Goal: Transaction & Acquisition: Obtain resource

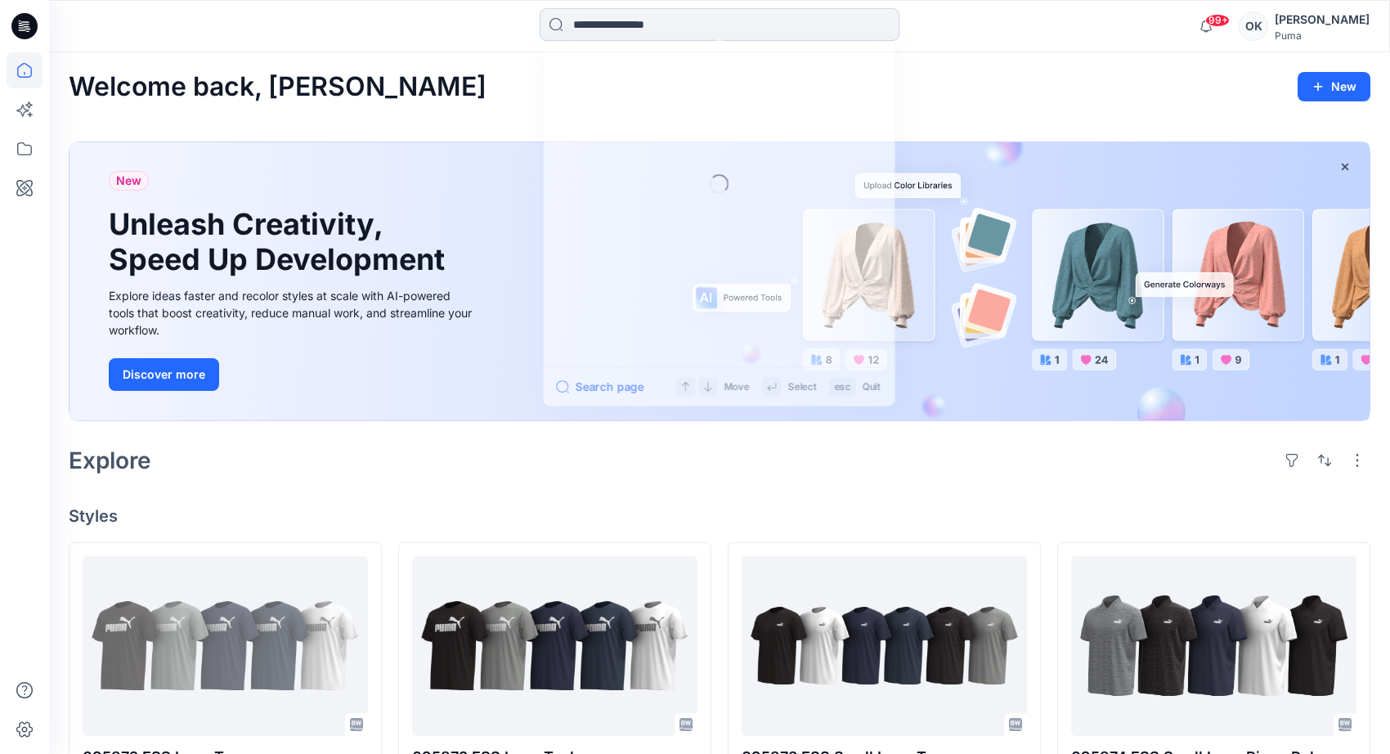
drag, startPoint x: 686, startPoint y: 27, endPoint x: 693, endPoint y: 20, distance: 9.8
click at [687, 27] on input at bounding box center [720, 24] width 360 height 33
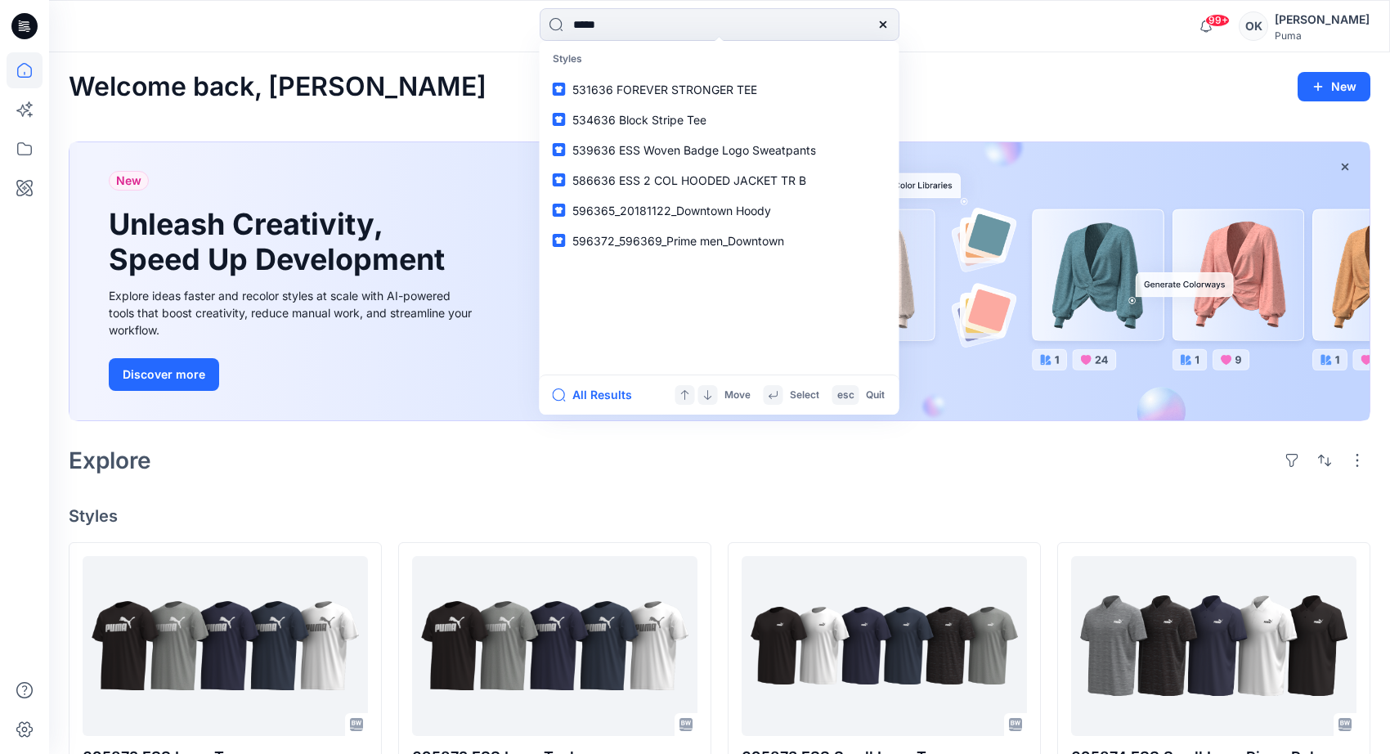
type input "******"
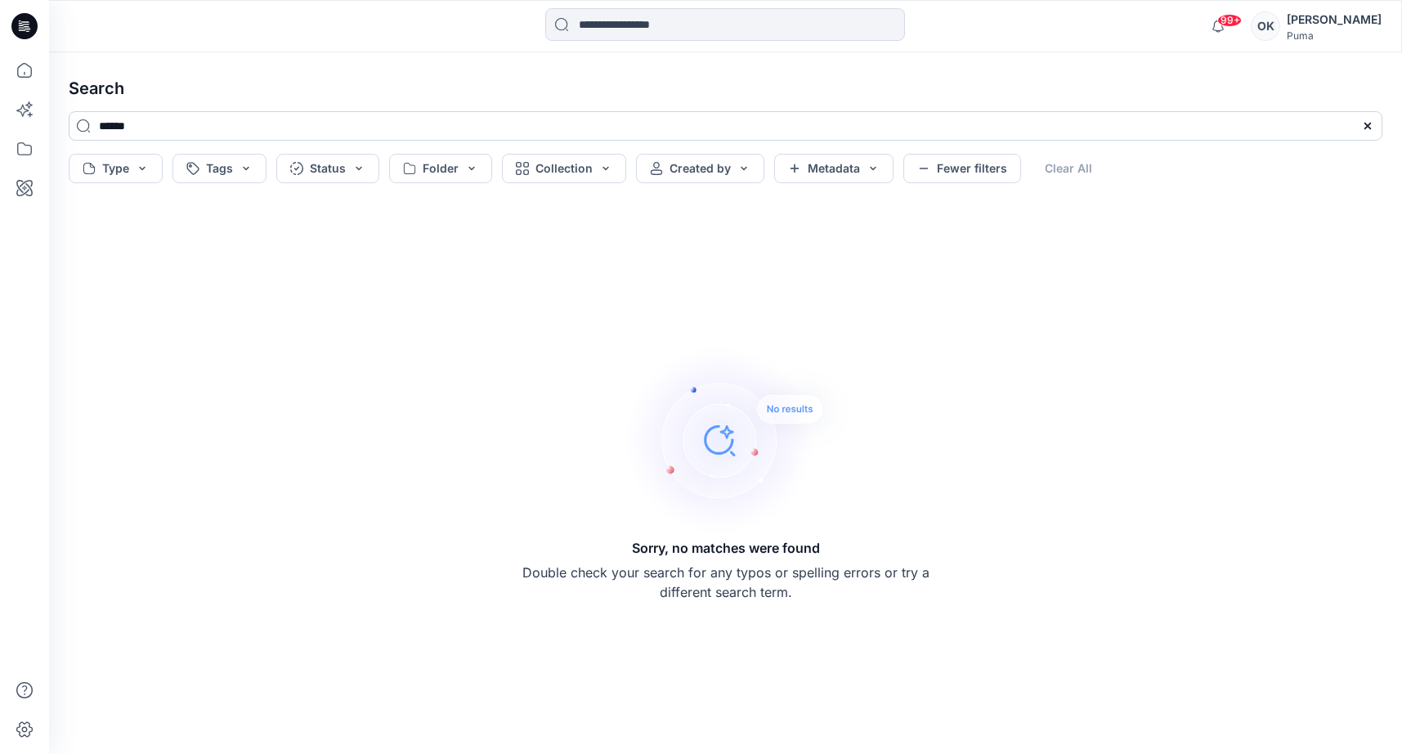
click at [151, 127] on input "******" at bounding box center [726, 125] width 1314 height 29
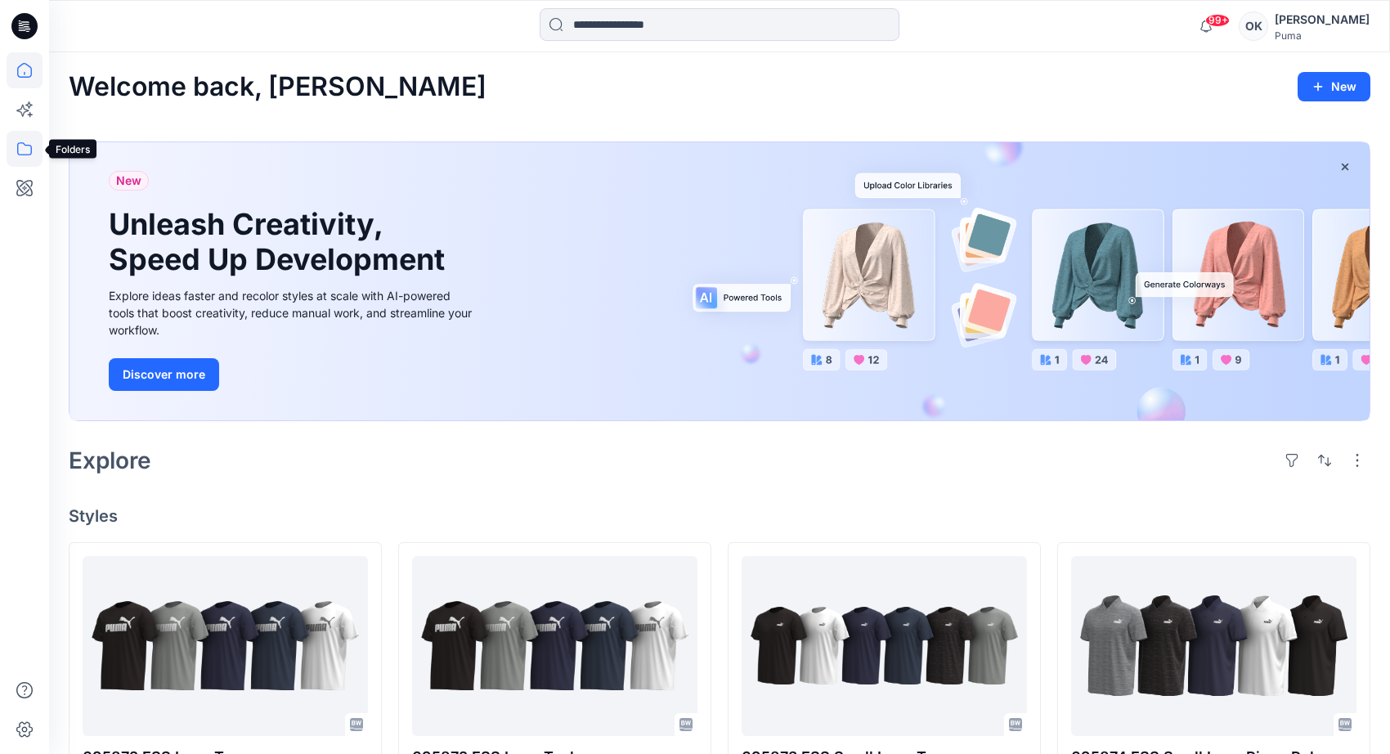
click at [28, 145] on icon at bounding box center [25, 149] width 36 height 36
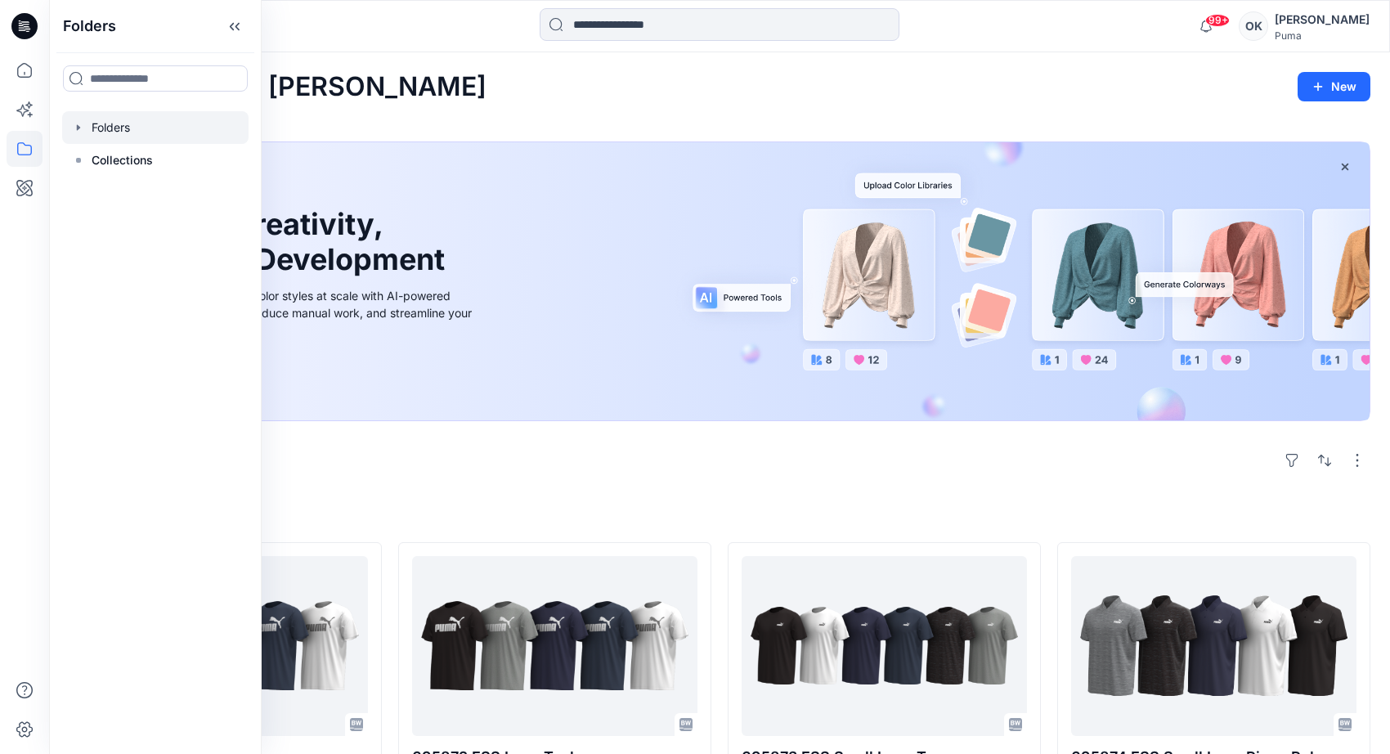
click at [79, 127] on icon "button" at bounding box center [78, 127] width 3 height 6
click at [94, 159] on icon "button" at bounding box center [94, 160] width 3 height 6
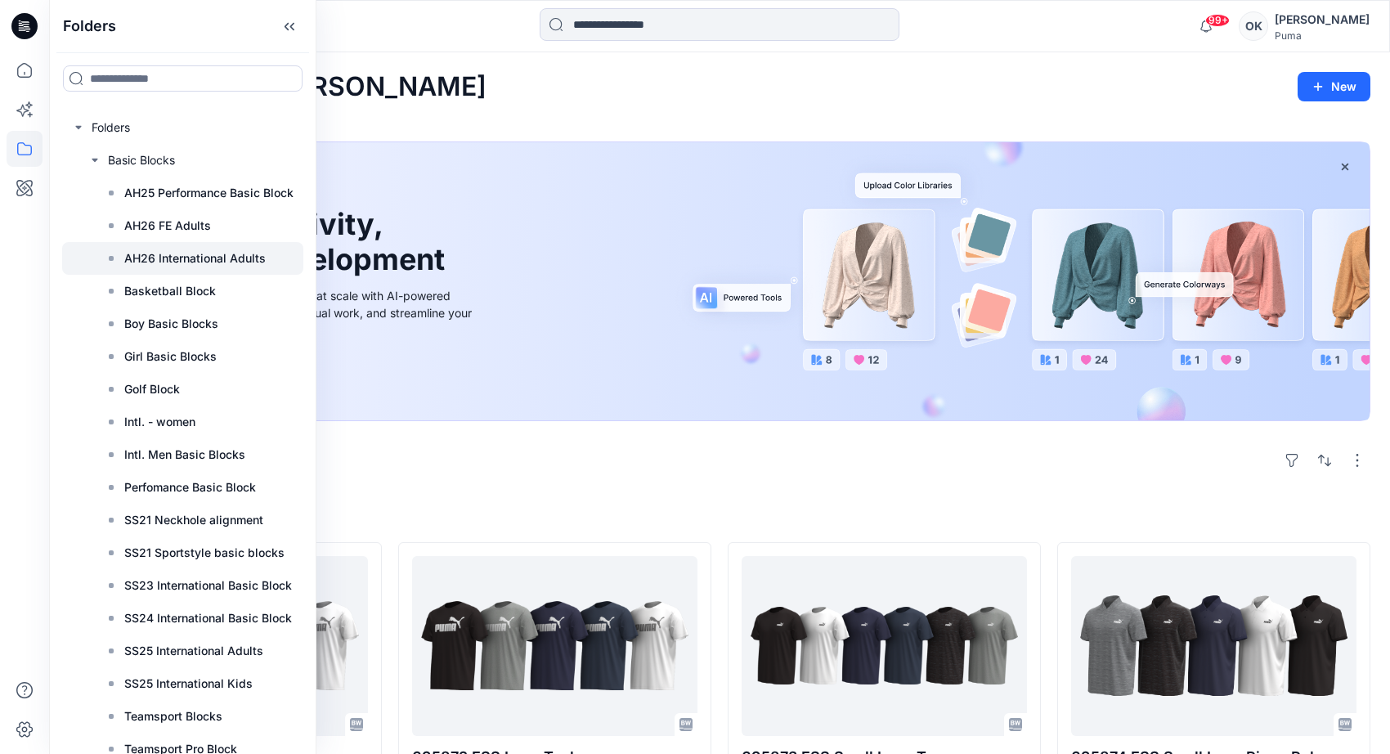
click at [200, 261] on p "AH26 International Adults" at bounding box center [194, 259] width 141 height 20
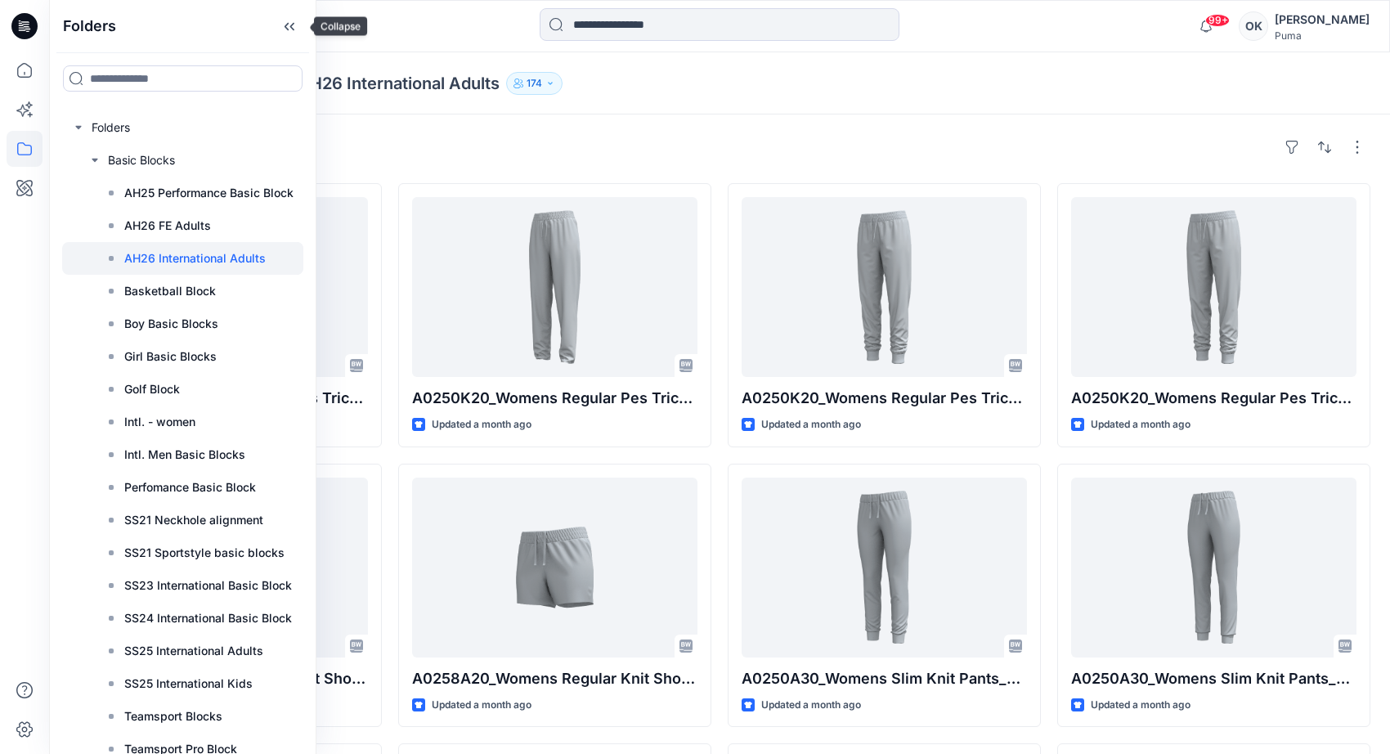
click at [293, 16] on icon at bounding box center [289, 26] width 26 height 27
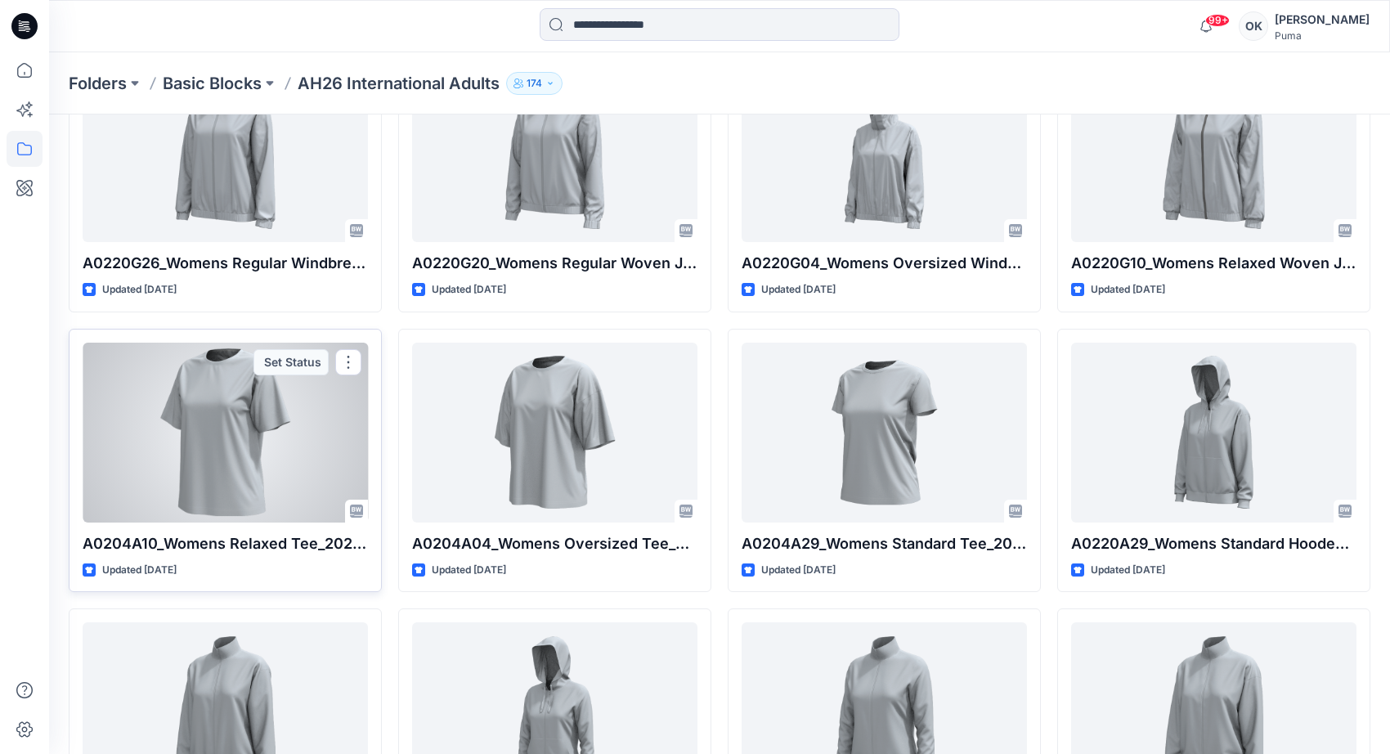
scroll to position [4333, 0]
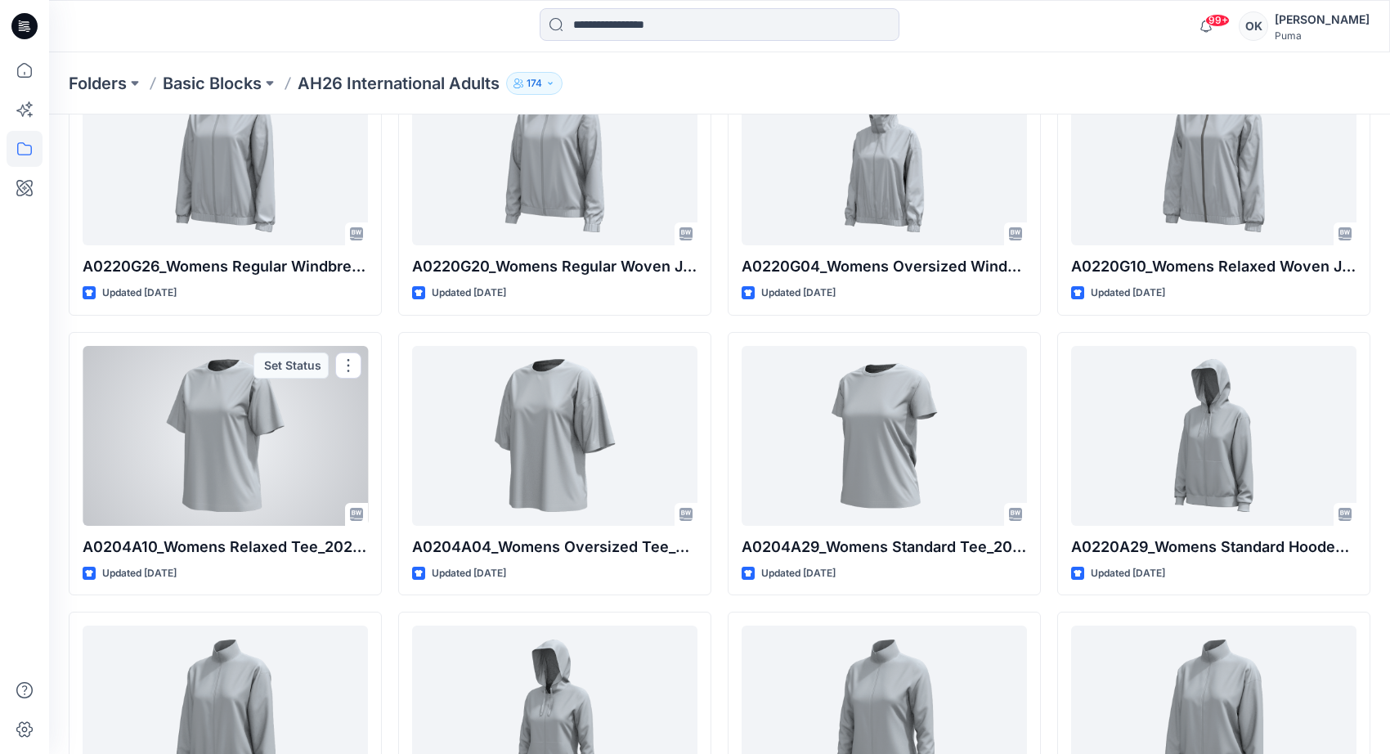
click at [242, 409] on div at bounding box center [225, 436] width 285 height 180
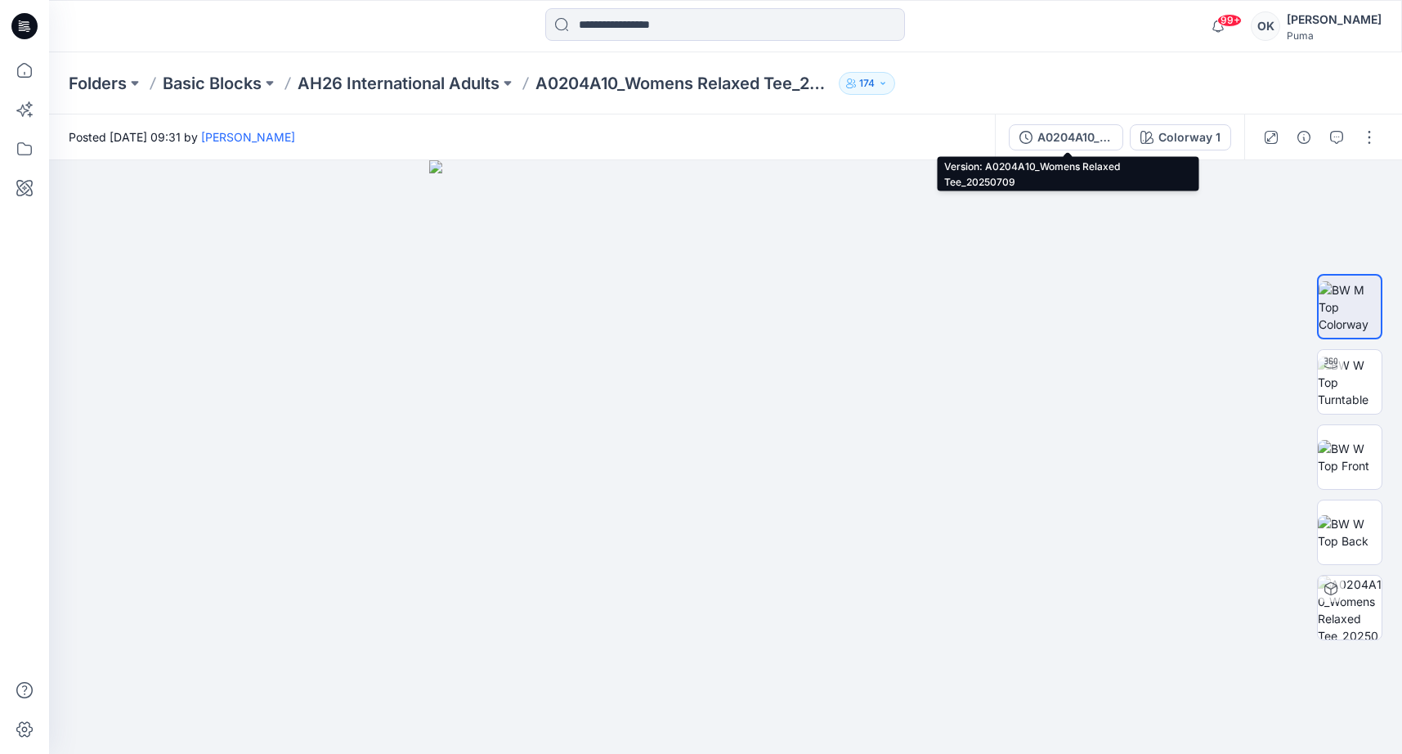
click at [1063, 138] on div "A0204A10_Womens Relaxed Tee_20250709" at bounding box center [1075, 137] width 75 height 18
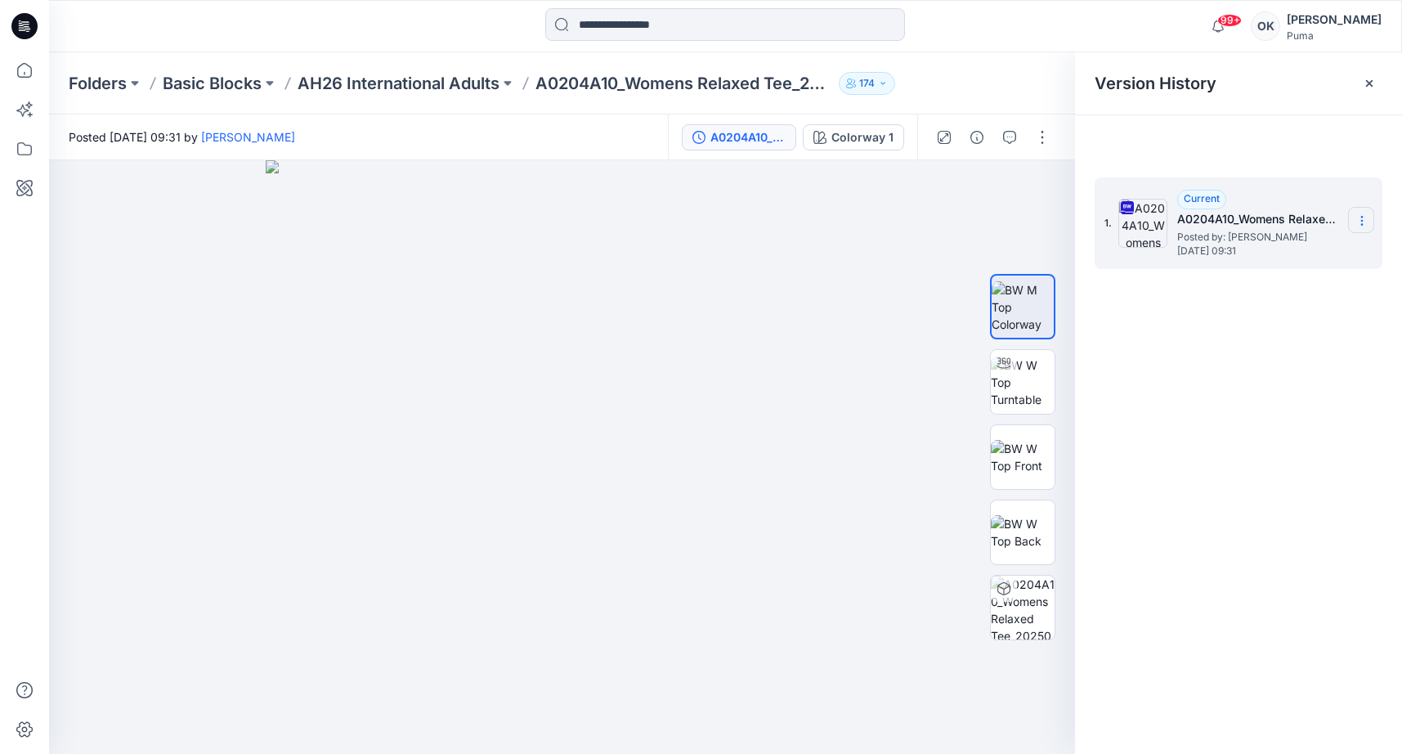
click at [1358, 218] on icon at bounding box center [1362, 220] width 13 height 13
click at [1300, 252] on span "Download Source BW File" at bounding box center [1279, 253] width 137 height 20
click at [454, 79] on p "AH26 International Adults" at bounding box center [399, 83] width 202 height 23
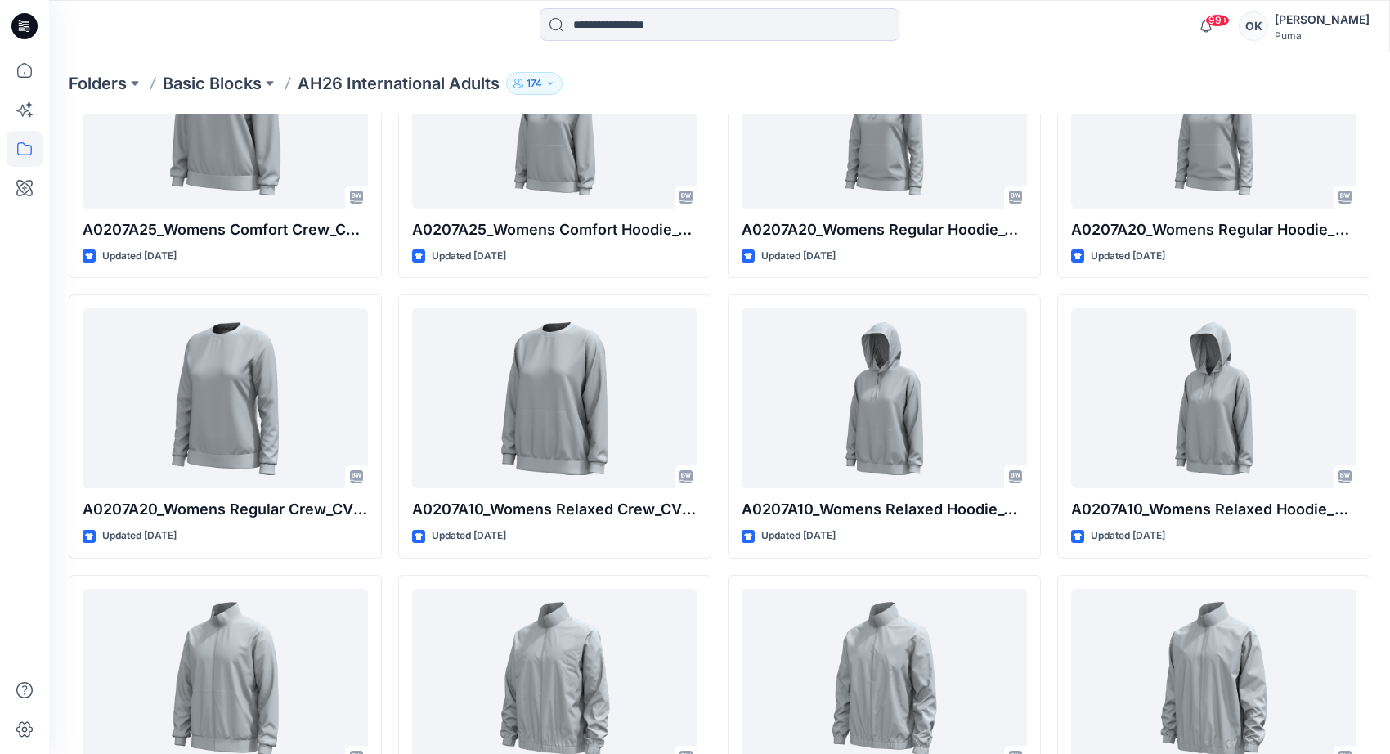
scroll to position [5780, 0]
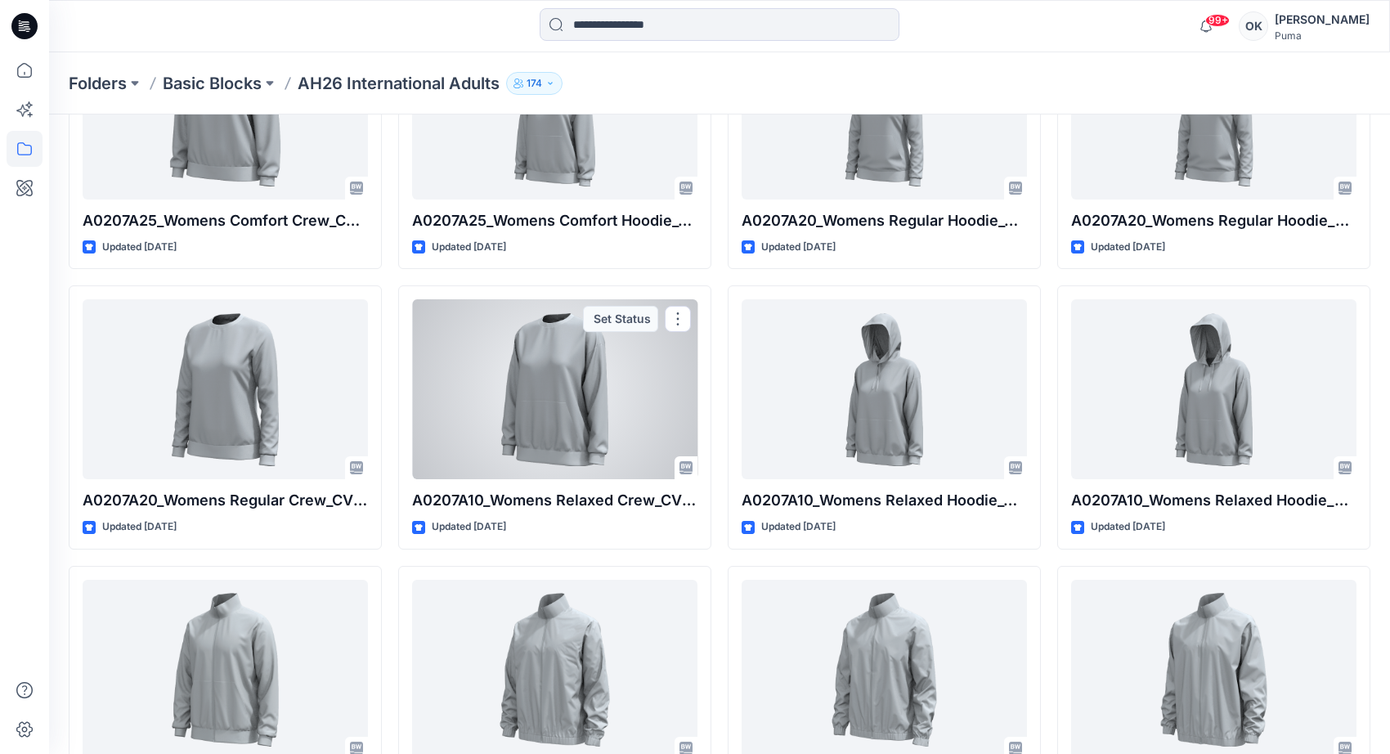
click at [587, 406] on div at bounding box center [554, 389] width 285 height 180
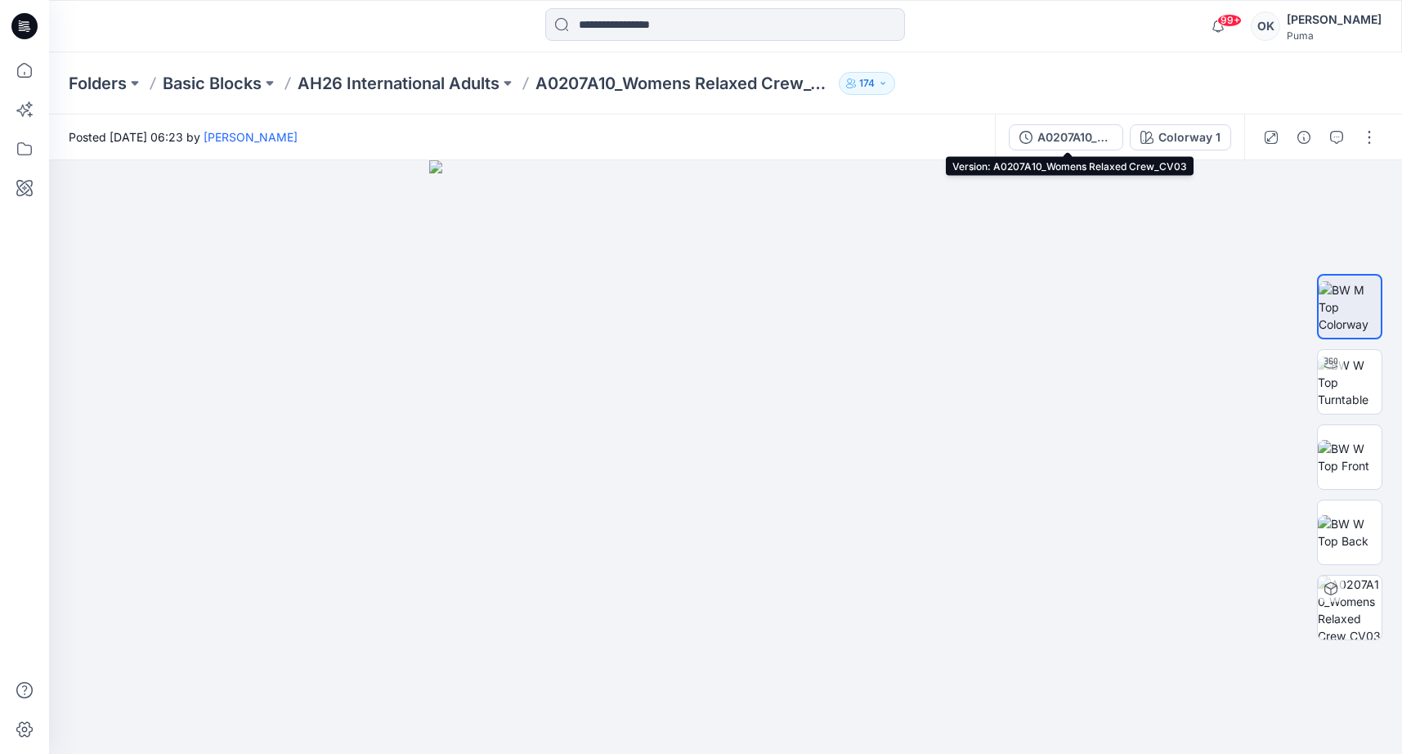
drag, startPoint x: 1097, startPoint y: 136, endPoint x: 1121, endPoint y: 133, distance: 24.7
click at [1097, 136] on div "A0207A10_Womens Relaxed Crew_CV03" at bounding box center [1075, 137] width 75 height 18
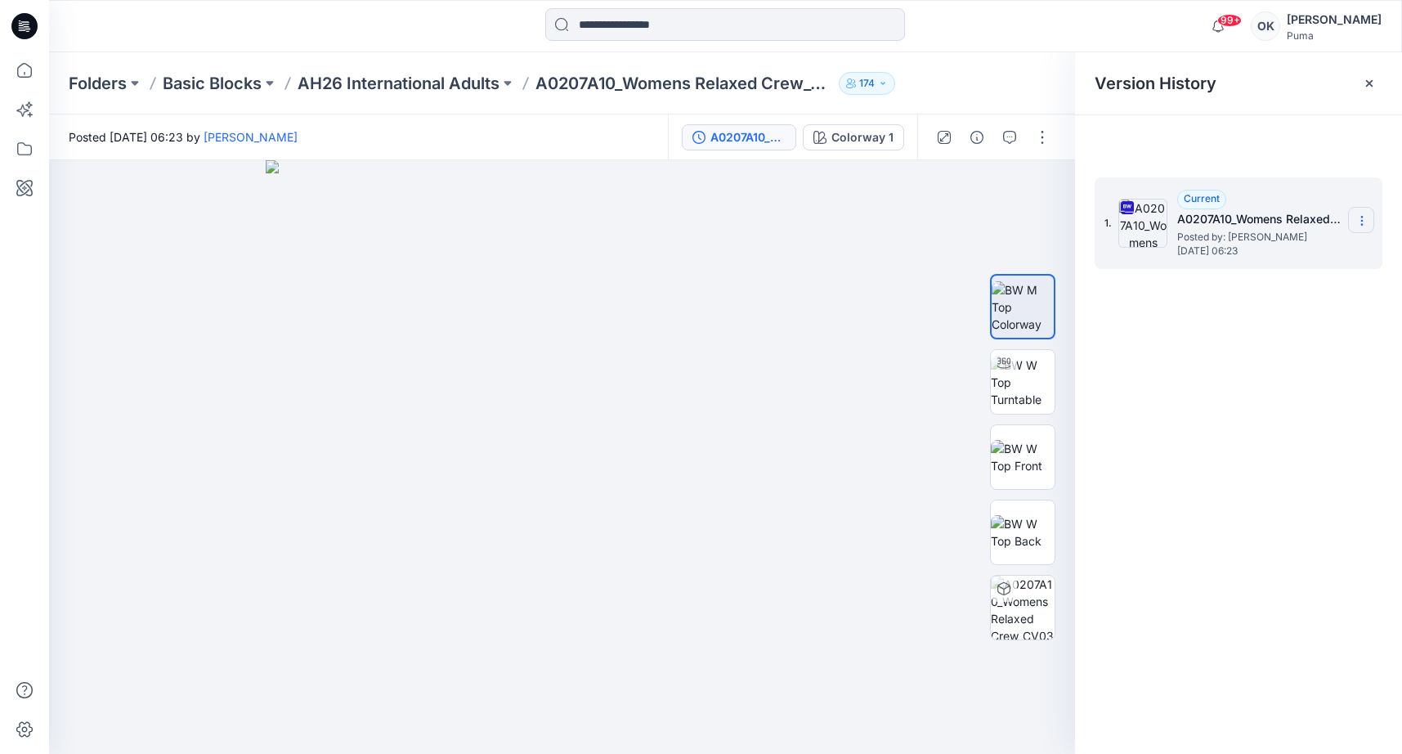
drag, startPoint x: 1358, startPoint y: 219, endPoint x: 1349, endPoint y: 227, distance: 11.6
click at [1358, 219] on icon at bounding box center [1362, 220] width 13 height 13
click at [1275, 256] on span "Download Source BW File" at bounding box center [1279, 253] width 137 height 20
